Goal: Information Seeking & Learning: Learn about a topic

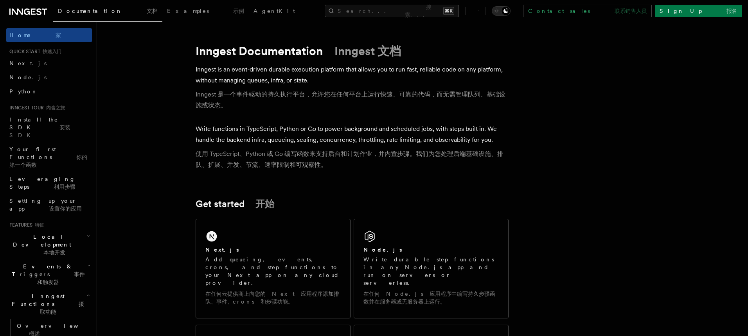
click at [219, 48] on h1 "Inngest Documentation Inngest 文档" at bounding box center [352, 51] width 313 height 14
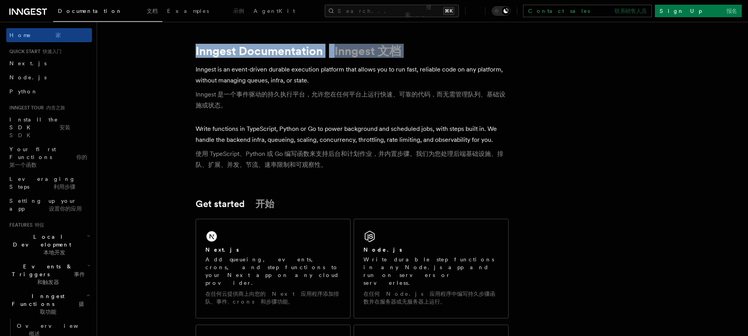
drag, startPoint x: 181, startPoint y: 50, endPoint x: 525, endPoint y: 60, distance: 343.6
drag, startPoint x: 445, startPoint y: 48, endPoint x: 189, endPoint y: 42, distance: 255.9
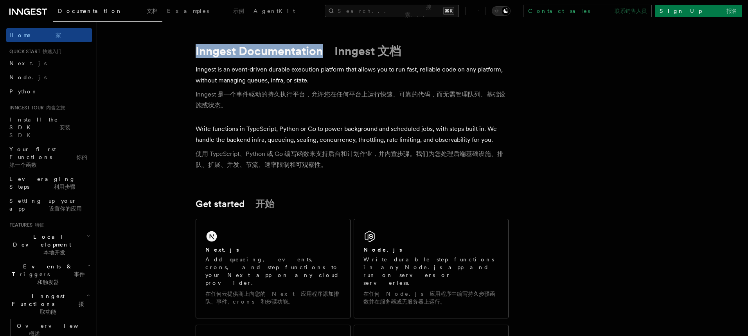
drag, startPoint x: 192, startPoint y: 48, endPoint x: 551, endPoint y: 45, distance: 359.2
drag, startPoint x: 551, startPoint y: 45, endPoint x: 160, endPoint y: 43, distance: 390.5
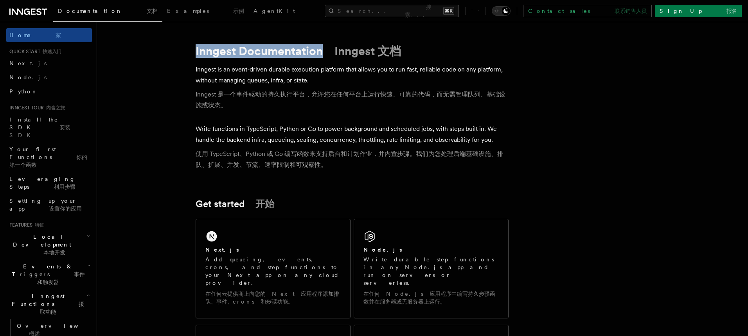
click at [499, 167] on font "使用 TypeScript、Python 或 Go 编写函数来支持后台和计划作业，并内置步骤。我们为您处理后端基础设施、排队、扩展、并发、节流、速率限制和可观…" at bounding box center [352, 160] width 313 height 22
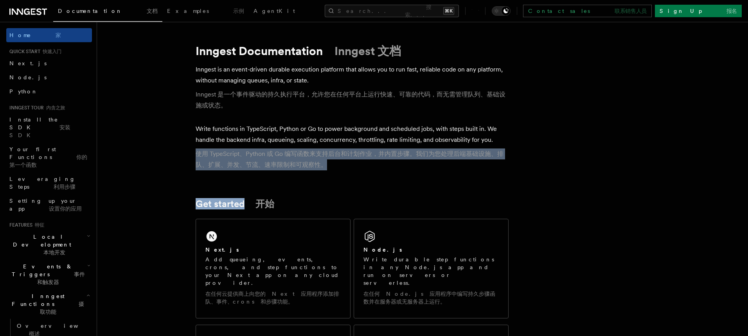
drag, startPoint x: 420, startPoint y: 175, endPoint x: 159, endPoint y: 155, distance: 261.8
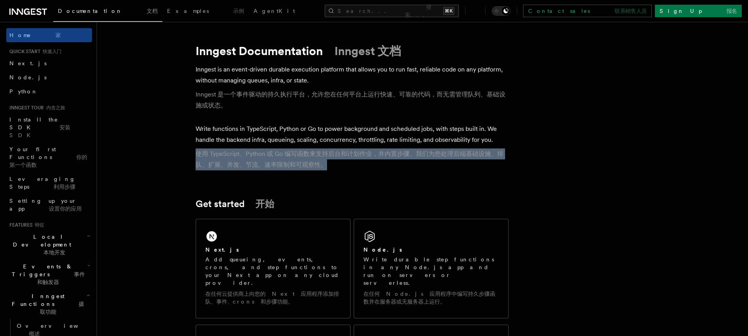
drag, startPoint x: 197, startPoint y: 154, endPoint x: 384, endPoint y: 167, distance: 187.1
click at [384, 167] on font "使用 TypeScript、Python 或 Go 编写函数来支持后台和计划作业，并内置步骤。我们为您处理后端基础设施、排队、扩展、并发、节流、速率限制和可观…" at bounding box center [352, 160] width 313 height 22
drag, startPoint x: 384, startPoint y: 167, endPoint x: 137, endPoint y: 153, distance: 246.9
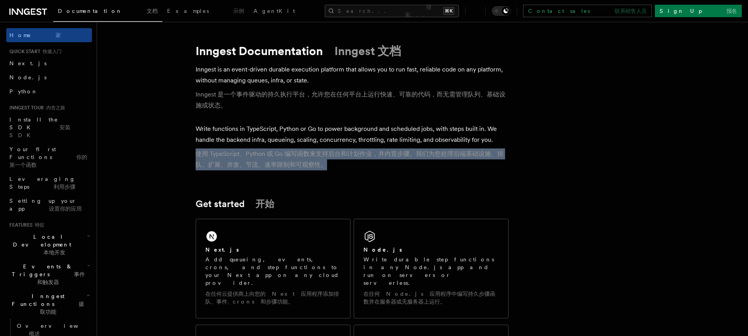
drag, startPoint x: 197, startPoint y: 154, endPoint x: 409, endPoint y: 163, distance: 212.6
click at [409, 163] on font "使用 TypeScript、Python 或 Go 编写函数来支持后台和计划作业，并内置步骤。我们为您处理后端基础设施、排队、扩展、并发、节流、速率限制和可观…" at bounding box center [352, 160] width 313 height 22
drag, startPoint x: 409, startPoint y: 163, endPoint x: 176, endPoint y: 153, distance: 233.8
